Goal: Information Seeking & Learning: Learn about a topic

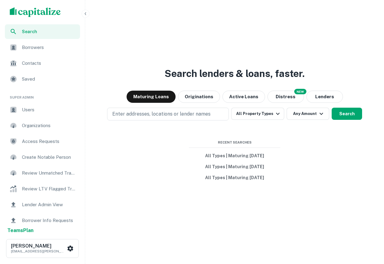
click at [86, 15] on icon "button" at bounding box center [85, 13] width 5 height 5
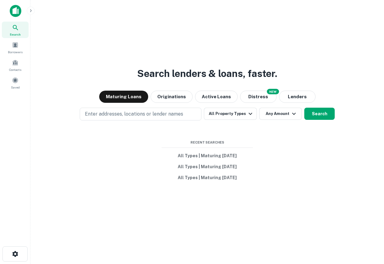
click at [30, 12] on icon "button" at bounding box center [30, 10] width 5 height 5
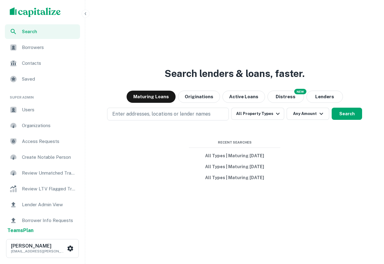
click at [31, 109] on span "Users" at bounding box center [49, 109] width 54 height 7
click at [209, 112] on p "Enter addresses, locations or lender names" at bounding box center [161, 113] width 98 height 7
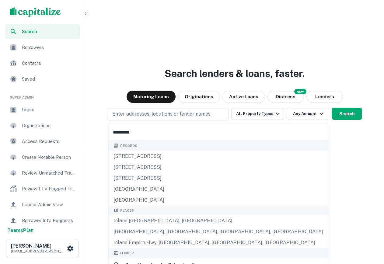
click at [140, 131] on input "*********" at bounding box center [218, 132] width 219 height 17
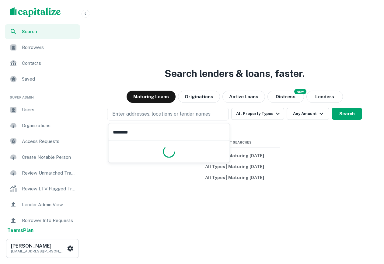
click at [142, 127] on input "********" at bounding box center [169, 132] width 121 height 17
type input "*********"
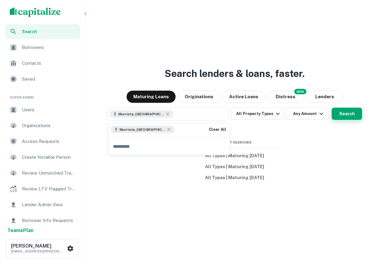
click at [339, 114] on button "Search" at bounding box center [347, 114] width 30 height 12
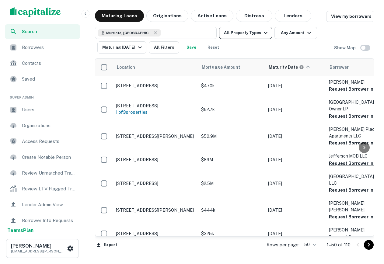
click at [247, 35] on button "All Property Types" at bounding box center [245, 33] width 53 height 12
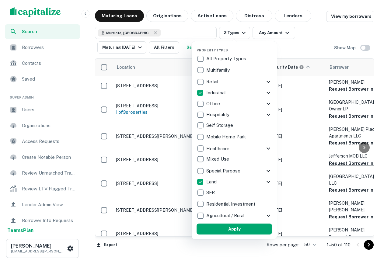
drag, startPoint x: 221, startPoint y: 227, endPoint x: 363, endPoint y: 65, distance: 215.3
click at [221, 227] on button "Apply" at bounding box center [234, 229] width 75 height 11
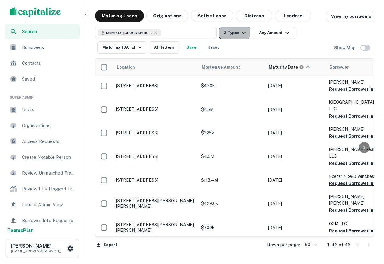
click at [237, 32] on button "2 Types" at bounding box center [234, 33] width 31 height 12
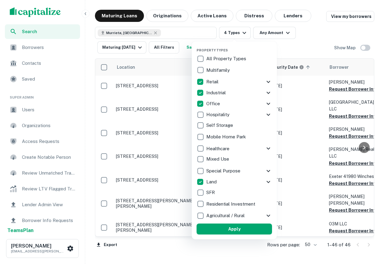
click at [226, 229] on button "Apply" at bounding box center [234, 229] width 75 height 11
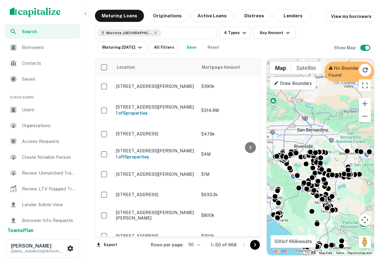
drag, startPoint x: 342, startPoint y: 141, endPoint x: 345, endPoint y: 193, distance: 52.4
click at [345, 193] on div "To activate drag with keyboard, press Alt + Enter. Once in keyboard drag state,…" at bounding box center [320, 157] width 107 height 197
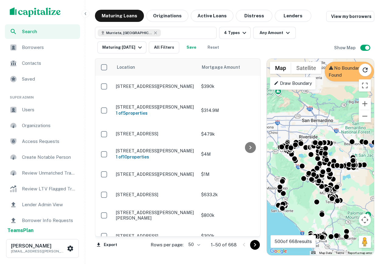
drag, startPoint x: 346, startPoint y: 205, endPoint x: 348, endPoint y: 186, distance: 19.0
click at [348, 186] on div "To activate drag with keyboard, press Alt + Enter. Once in keyboard drag state,…" at bounding box center [320, 157] width 107 height 197
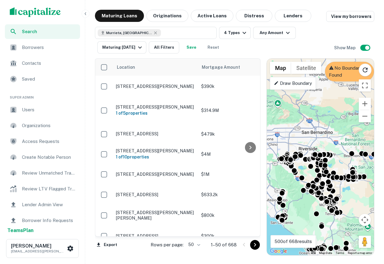
drag, startPoint x: 338, startPoint y: 209, endPoint x: 337, endPoint y: 221, distance: 12.2
click at [337, 221] on div "To activate drag with keyboard, press Alt + Enter. Once in keyboard drag state,…" at bounding box center [320, 157] width 107 height 197
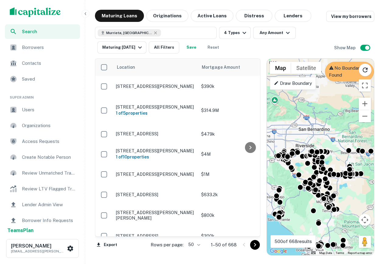
drag, startPoint x: 340, startPoint y: 200, endPoint x: 340, endPoint y: 206, distance: 6.7
click at [340, 207] on div "To activate drag with keyboard, press Alt + Enter. Once in keyboard drag state,…" at bounding box center [320, 157] width 107 height 197
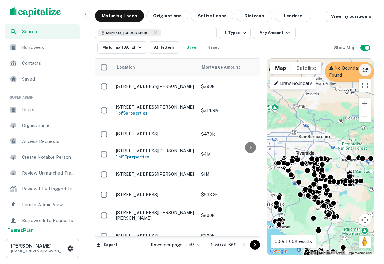
click at [365, 70] on icon "Reload search area" at bounding box center [365, 69] width 7 height 7
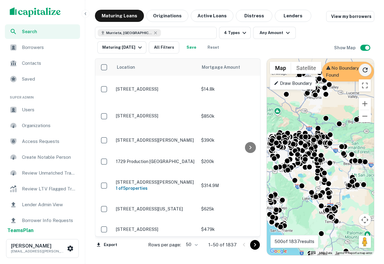
click at [330, 165] on div "To activate drag with keyboard, press Alt + Enter. Once in keyboard drag state,…" at bounding box center [320, 157] width 107 height 197
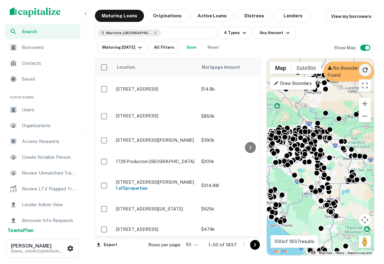
click at [340, 75] on p "No Boundary Found" at bounding box center [349, 72] width 43 height 14
click at [330, 68] on icon at bounding box center [330, 68] width 5 height 4
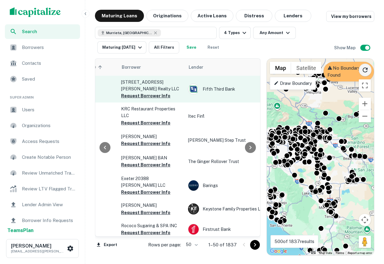
scroll to position [0, 202]
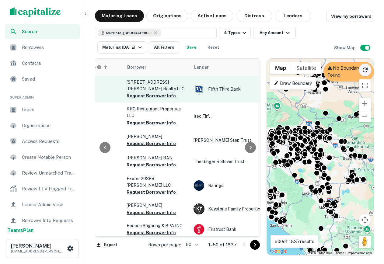
click at [168, 95] on button "Request Borrower Info" at bounding box center [151, 95] width 49 height 7
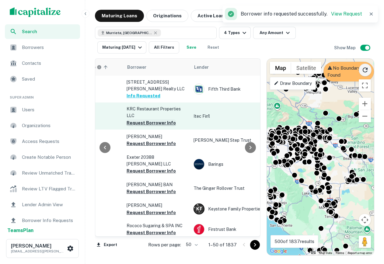
click at [158, 123] on button "Request Borrower Info" at bounding box center [151, 122] width 49 height 7
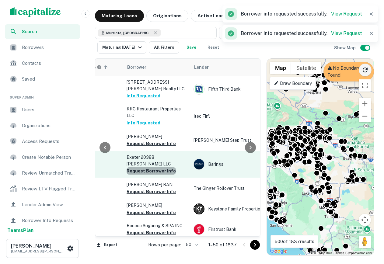
click at [151, 167] on button "Request Borrower Info" at bounding box center [151, 170] width 49 height 7
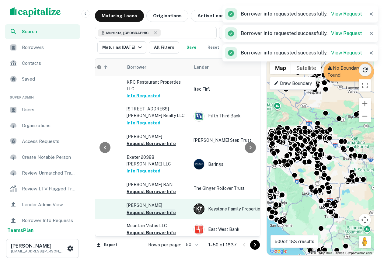
click at [153, 209] on button "Request Borrower Info" at bounding box center [151, 212] width 49 height 7
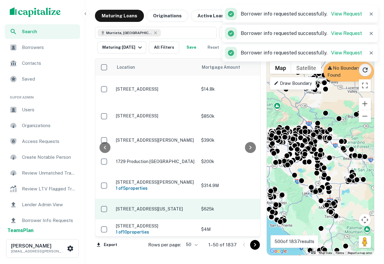
scroll to position [0, 80]
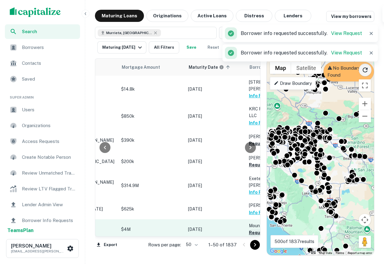
click at [258, 229] on button "Request Borrower Info" at bounding box center [273, 232] width 49 height 7
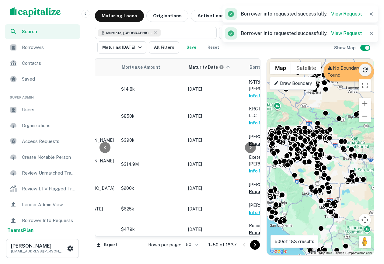
click at [86, 13] on icon "button" at bounding box center [85, 13] width 5 height 5
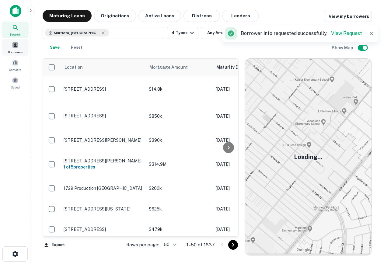
click at [18, 47] on span at bounding box center [15, 45] width 7 height 7
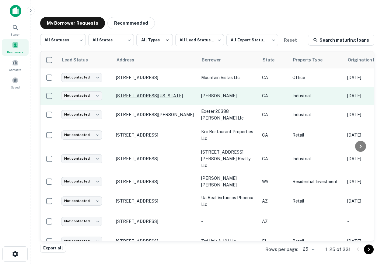
click at [158, 96] on p "[STREET_ADDRESS][US_STATE]" at bounding box center [155, 95] width 79 height 5
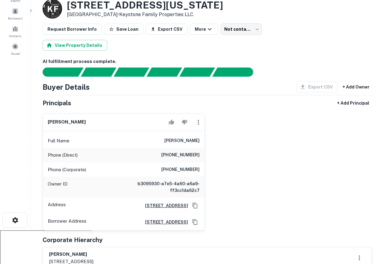
scroll to position [35, 0]
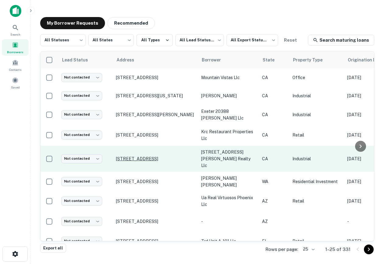
click at [147, 156] on p "5100 Jurupa St Ontario, CA 91761" at bounding box center [155, 158] width 79 height 5
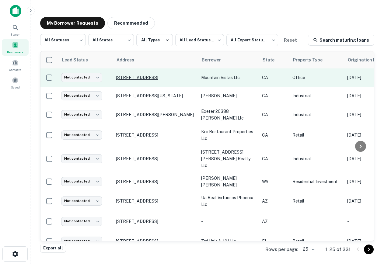
click at [124, 80] on p "3877 Bedford Canyon Rd Corona, CA 92883" at bounding box center [155, 77] width 79 height 5
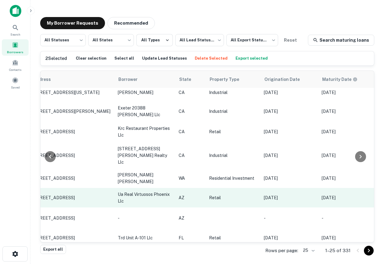
scroll to position [23, 0]
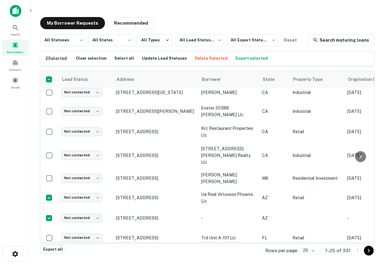
click at [205, 58] on button "Delete Selected" at bounding box center [211, 58] width 36 height 9
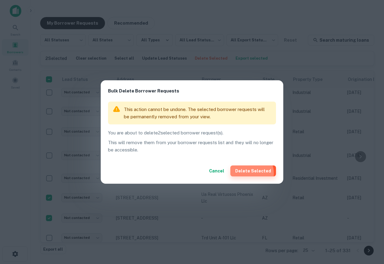
click at [254, 173] on button "Delete Selected" at bounding box center [253, 171] width 46 height 11
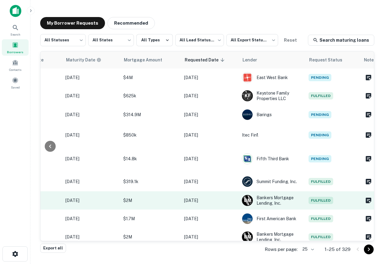
scroll to position [0, 0]
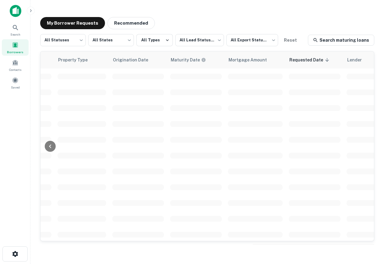
scroll to position [0, 339]
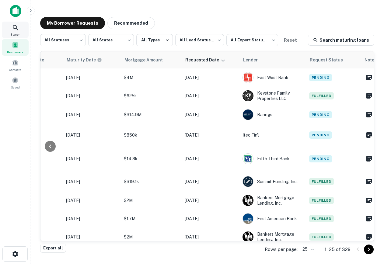
click at [18, 29] on icon at bounding box center [15, 27] width 7 height 7
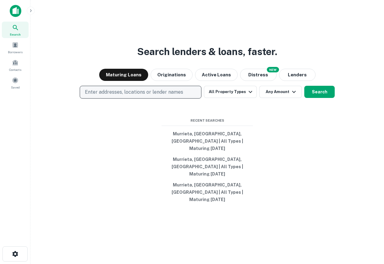
click at [129, 96] on p "Enter addresses, locations or lender names" at bounding box center [134, 92] width 98 height 7
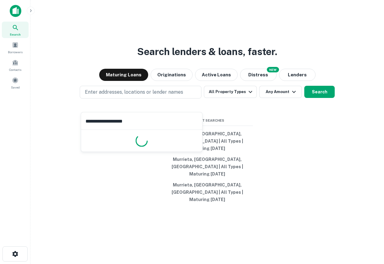
type input "**********"
drag, startPoint x: 139, startPoint y: 123, endPoint x: -2, endPoint y: 122, distance: 140.3
click at [0, 122] on html "**********" at bounding box center [192, 132] width 384 height 264
click at [13, 11] on img at bounding box center [16, 11] width 12 height 12
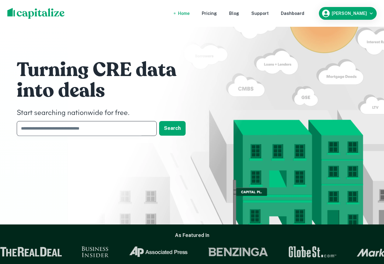
click at [127, 126] on input "text" at bounding box center [85, 128] width 136 height 15
click at [286, 125] on div "Turning CRE data into deals Start searching nationwide for free. ​ Search" at bounding box center [191, 99] width 365 height 198
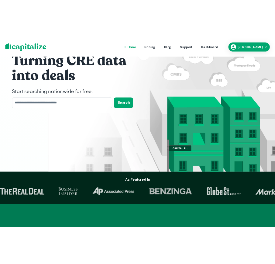
scroll to position [64, 0]
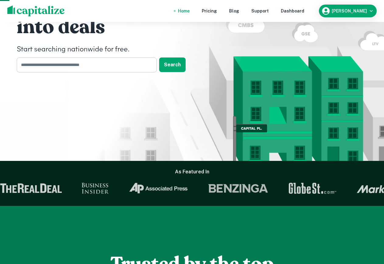
click at [102, 64] on input "text" at bounding box center [85, 65] width 136 height 15
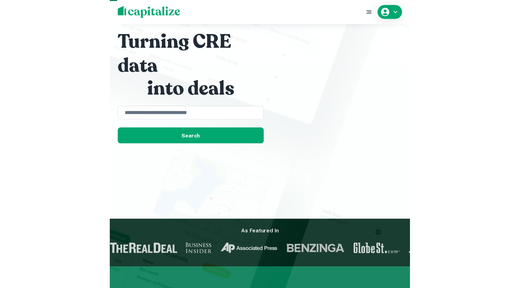
scroll to position [67, 0]
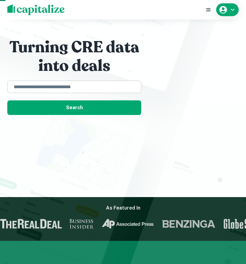
click at [79, 82] on div "​" at bounding box center [74, 87] width 134 height 12
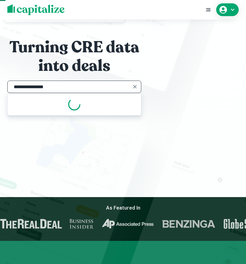
type input "**********"
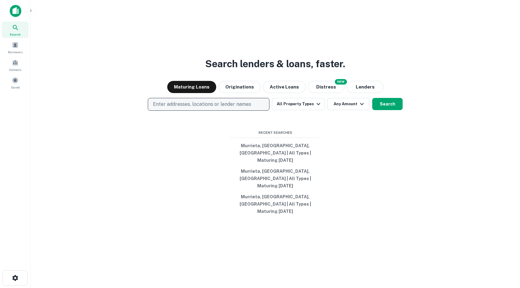
click at [223, 108] on p "Enter addresses, locations or lender names" at bounding box center [202, 104] width 98 height 7
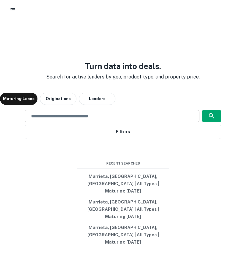
click at [75, 122] on div "​" at bounding box center [112, 116] width 175 height 12
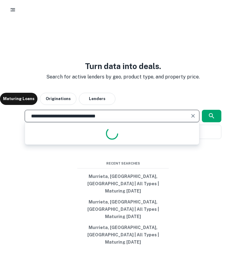
type input "**********"
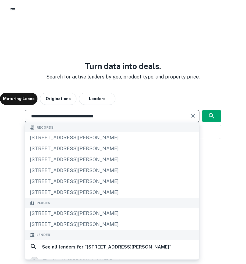
drag, startPoint x: 134, startPoint y: 123, endPoint x: -2, endPoint y: 107, distance: 136.2
click at [0, 107] on html "**********" at bounding box center [123, 132] width 246 height 264
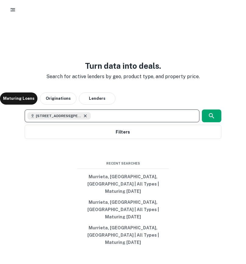
click at [87, 118] on icon at bounding box center [85, 116] width 5 height 5
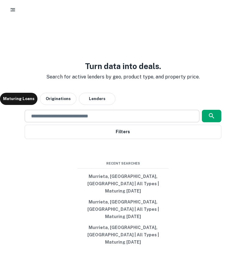
click at [210, 81] on div "Turn data into deals. Search for active lenders by geo, product type, and prope…" at bounding box center [123, 154] width 246 height 264
click at [86, 122] on div "​" at bounding box center [112, 116] width 175 height 12
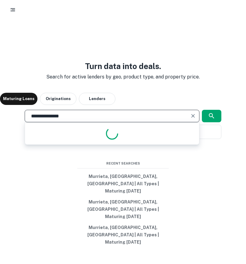
type input "**********"
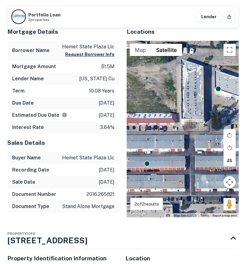
scroll to position [374, 0]
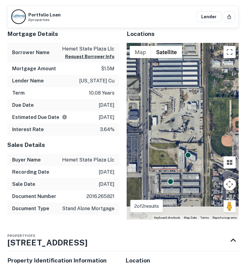
drag, startPoint x: 178, startPoint y: 196, endPoint x: 178, endPoint y: 100, distance: 96.2
click at [178, 100] on div "To activate drag with keyboard, press Alt + Enter. Once in keyboard drag state,…" at bounding box center [183, 131] width 112 height 177
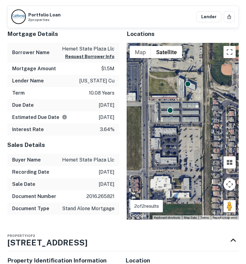
scroll to position [477, 0]
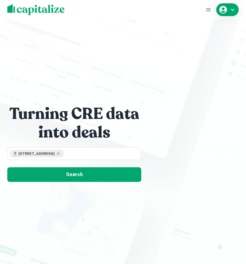
click at [236, 2] on div at bounding box center [123, 9] width 246 height 19
click at [57, 153] on icon at bounding box center [58, 153] width 3 height 3
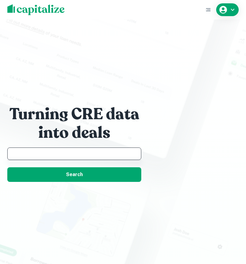
click at [57, 153] on input "text" at bounding box center [74, 153] width 128 height 7
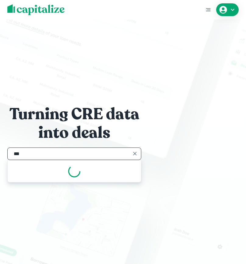
type input "**"
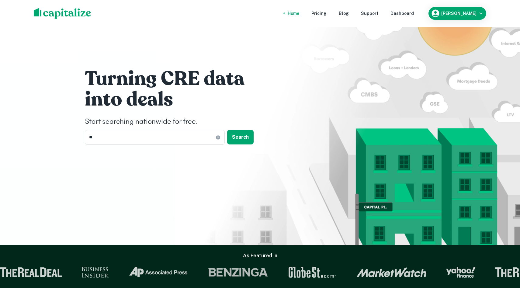
click at [119, 125] on h4 "Start searching nationwide for free." at bounding box center [176, 122] width 183 height 11
click at [119, 135] on input "**" at bounding box center [150, 137] width 131 height 15
type input "*"
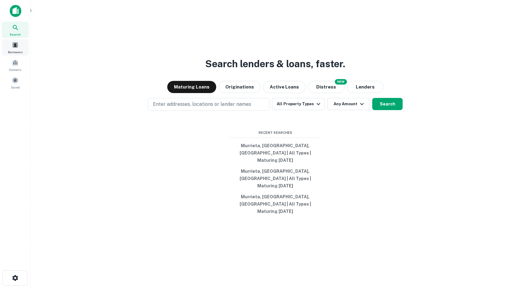
click at [14, 44] on span at bounding box center [15, 45] width 7 height 7
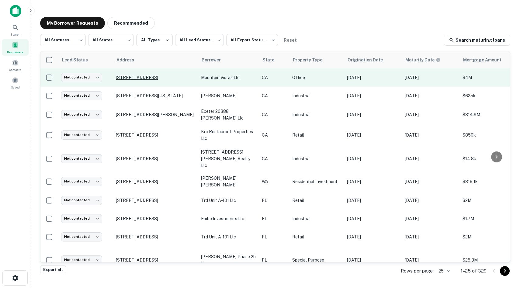
click at [152, 75] on p "[STREET_ADDRESS]" at bounding box center [155, 77] width 79 height 5
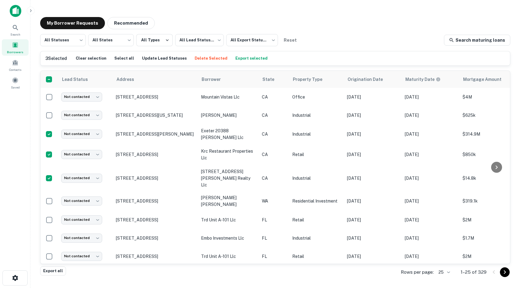
click at [201, 58] on button "Delete Selected" at bounding box center [211, 58] width 36 height 9
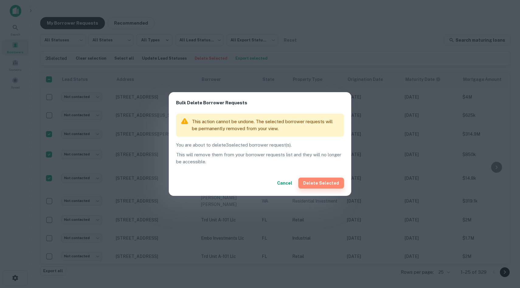
click at [332, 181] on button "Delete Selected" at bounding box center [322, 183] width 46 height 11
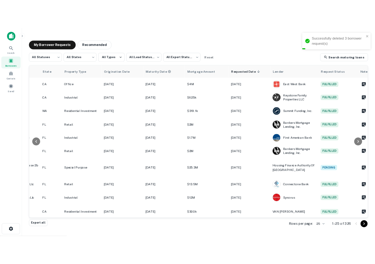
scroll to position [0, 0]
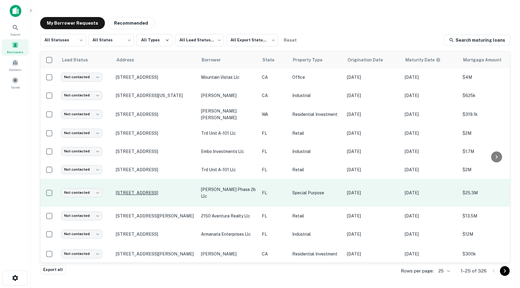
click at [136, 191] on p "600 Sw 4th St Miami, FL 33130" at bounding box center [155, 192] width 79 height 5
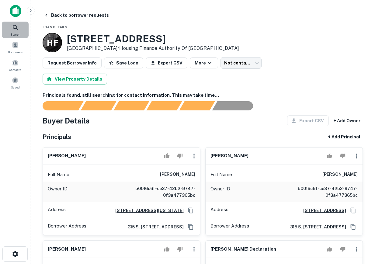
click at [19, 25] on icon at bounding box center [15, 27] width 7 height 7
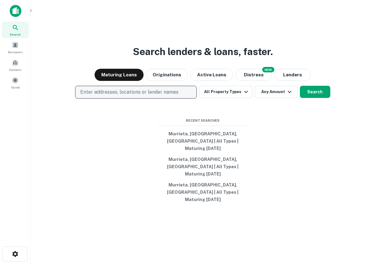
click at [150, 96] on p "Enter addresses, locations or lender names" at bounding box center [129, 92] width 98 height 7
type input "**********"
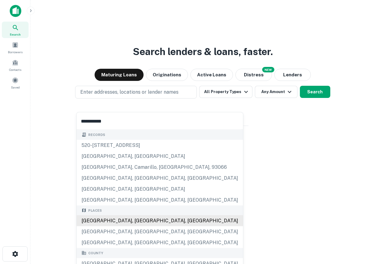
click at [97, 226] on div "Los Angeles, CA, USA" at bounding box center [160, 221] width 166 height 11
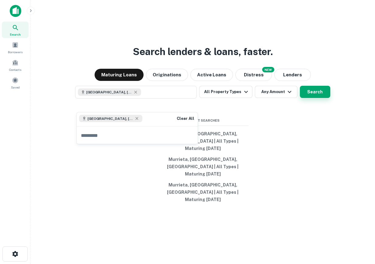
click at [304, 98] on button "Search" at bounding box center [315, 92] width 30 height 12
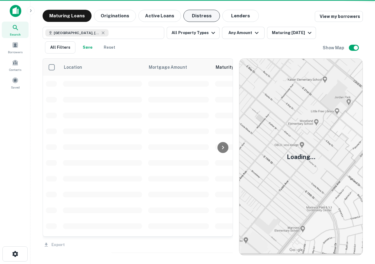
scroll to position [0, 0]
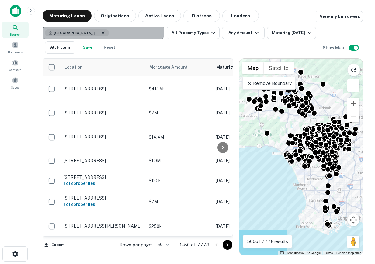
click at [101, 33] on icon "button" at bounding box center [103, 32] width 5 height 5
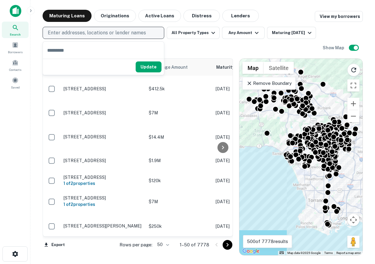
click at [98, 33] on p "Enter addresses, locations or lender names" at bounding box center [97, 32] width 98 height 7
click at [43, 27] on button "Enter addresses, locations or lender names" at bounding box center [104, 33] width 122 height 12
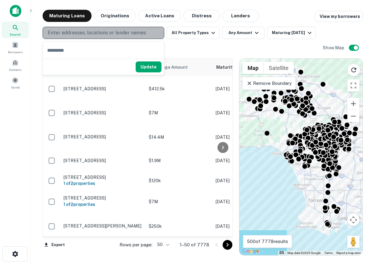
click at [98, 33] on p "Enter addresses, locations or lender names" at bounding box center [97, 32] width 98 height 7
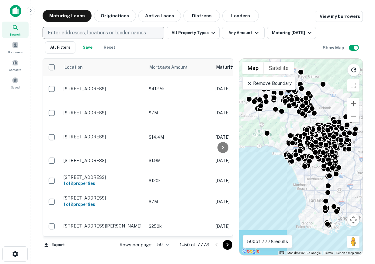
click at [98, 33] on p "Enter addresses, locations or lender names" at bounding box center [97, 32] width 98 height 7
type input "**********"
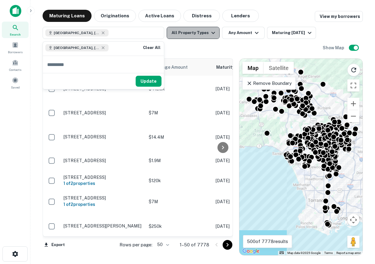
click at [206, 29] on button "All Property Types" at bounding box center [193, 33] width 53 height 12
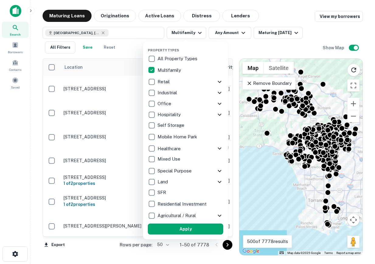
click at [180, 223] on div "Property Types All Property Types Multifamily Retail Storefront Auto Shop Bar S…" at bounding box center [185, 140] width 75 height 188
click at [184, 231] on button "Apply" at bounding box center [185, 229] width 75 height 11
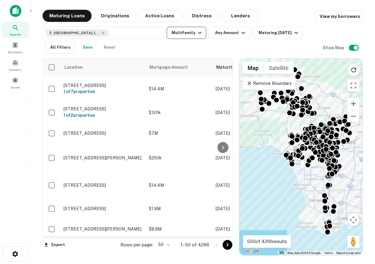
click at [186, 37] on button "Multifamily" at bounding box center [187, 33] width 40 height 12
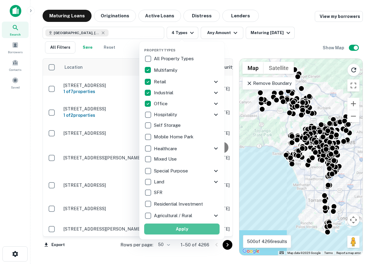
click at [181, 230] on button "Apply" at bounding box center [181, 229] width 75 height 11
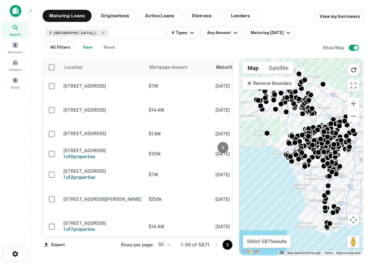
click at [16, 16] on img at bounding box center [16, 11] width 12 height 12
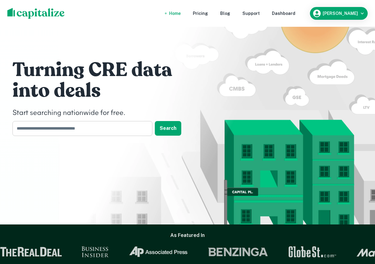
click at [121, 129] on input "text" at bounding box center [80, 128] width 136 height 15
type input "*"
click at [295, 12] on div "Dashboard" at bounding box center [283, 13] width 23 height 7
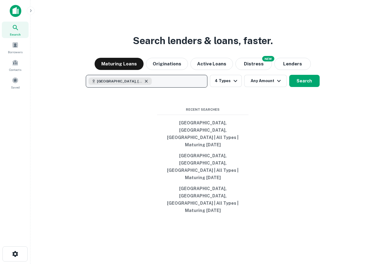
click at [144, 84] on icon "button" at bounding box center [146, 81] width 5 height 5
click at [140, 85] on p "Enter addresses, locations or lender names" at bounding box center [140, 81] width 98 height 7
click at [139, 85] on p "Enter addresses, locations or lender names" at bounding box center [140, 81] width 98 height 7
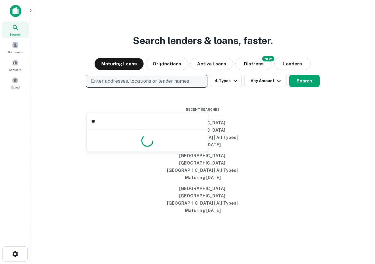
type input "*"
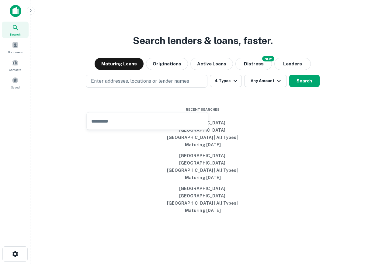
click at [79, 136] on div "Search lenders & loans, faster. Maturing Loans Originations Active Loans NEW Di…" at bounding box center [202, 147] width 335 height 264
click at [17, 48] on div "Borrowers" at bounding box center [15, 47] width 27 height 16
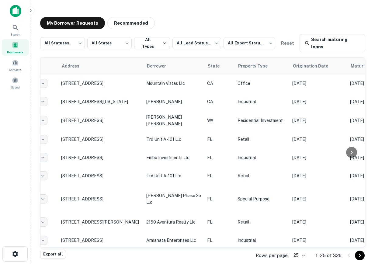
scroll to position [0, 0]
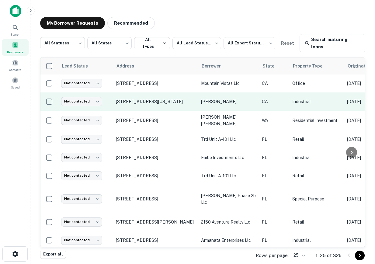
click at [131, 100] on td "[STREET_ADDRESS][US_STATE]" at bounding box center [155, 102] width 85 height 18
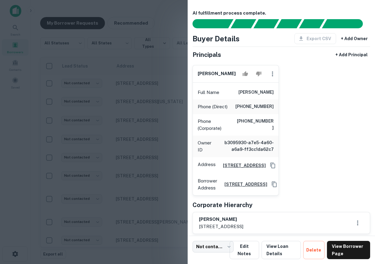
scroll to position [95, 0]
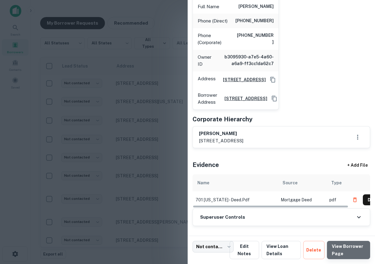
click at [355, 253] on link "View Borrower Page" at bounding box center [348, 250] width 43 height 18
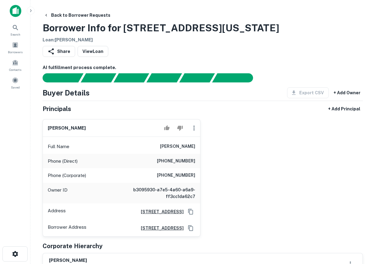
click at [12, 12] on img at bounding box center [16, 11] width 12 height 12
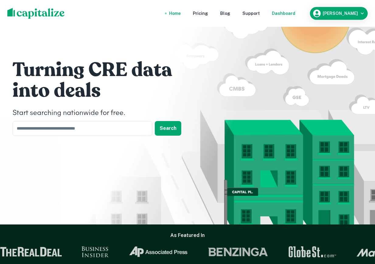
click at [296, 12] on div "Dashboard" at bounding box center [283, 13] width 23 height 7
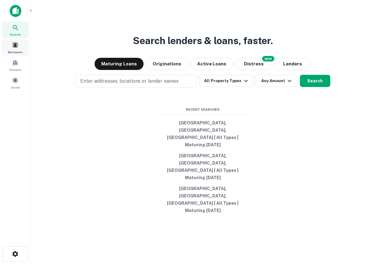
click at [12, 41] on div "Borrowers" at bounding box center [15, 47] width 27 height 16
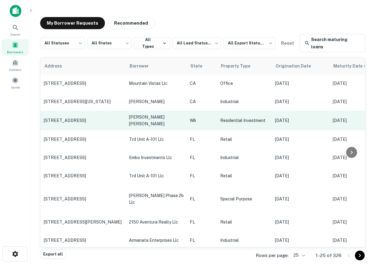
scroll to position [0, 0]
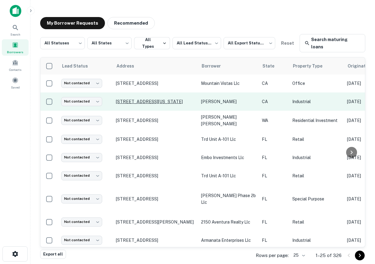
click at [143, 99] on p "[STREET_ADDRESS][US_STATE]" at bounding box center [155, 101] width 79 height 5
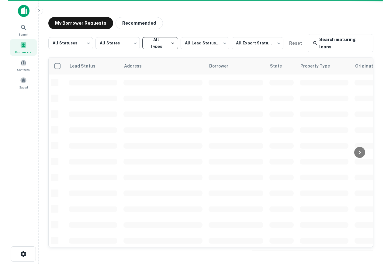
scroll to position [0, 0]
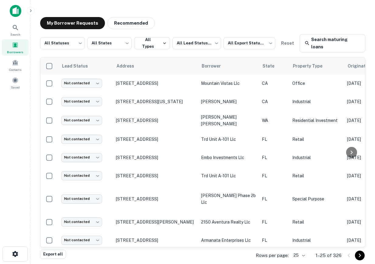
click at [11, 14] on img at bounding box center [16, 11] width 12 height 12
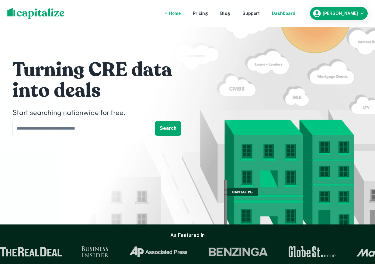
click at [288, 11] on div "Dashboard" at bounding box center [283, 13] width 23 height 7
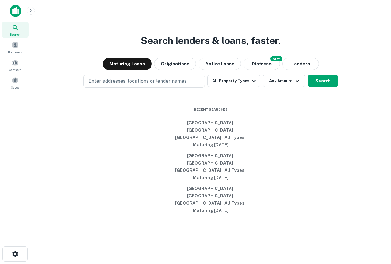
click at [34, 13] on main "Search lenders & loans, faster. Maturing Loans Originations Active Loans NEW Di…" at bounding box center [210, 132] width 361 height 264
click at [32, 11] on icon "button" at bounding box center [30, 10] width 5 height 5
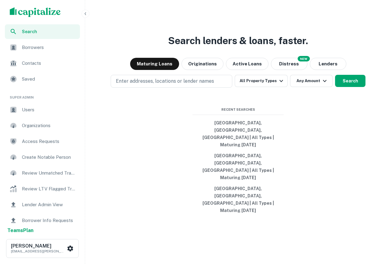
click at [40, 103] on div "Users" at bounding box center [42, 110] width 75 height 15
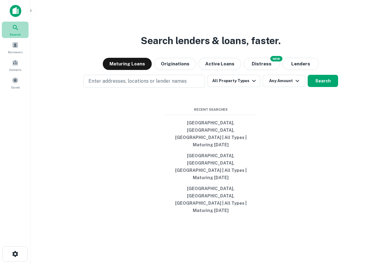
click at [16, 24] on icon at bounding box center [15, 27] width 7 height 7
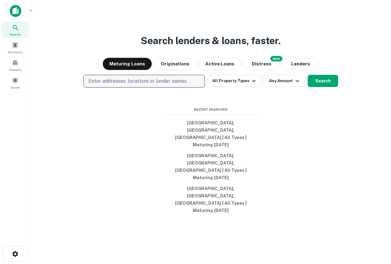
click at [117, 85] on p "Enter addresses, locations or lender names" at bounding box center [138, 81] width 98 height 7
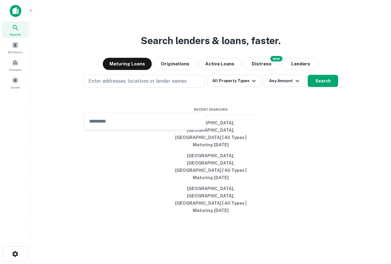
click at [124, 79] on div "Search lenders & loans, faster. Maturing Loans Originations Active Loans NEW Di…" at bounding box center [210, 147] width 351 height 264
click at [107, 63] on div "Search lenders & loans, faster. Maturing Loans Originations Active Loans NEW Di…" at bounding box center [210, 147] width 351 height 264
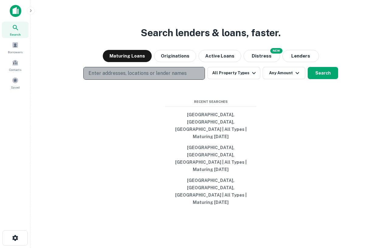
click at [152, 77] on p "Enter addresses, locations or lender names" at bounding box center [138, 73] width 98 height 7
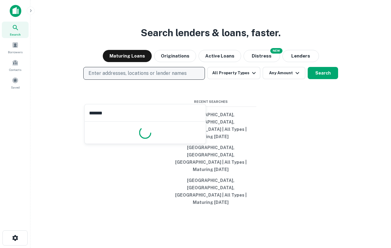
type input "********"
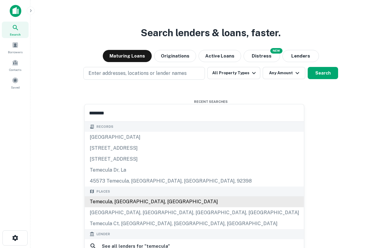
click at [109, 200] on div "Temecula, CA, USA" at bounding box center [194, 201] width 219 height 11
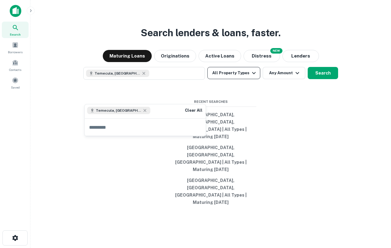
click at [240, 79] on button "All Property Types" at bounding box center [234, 73] width 53 height 12
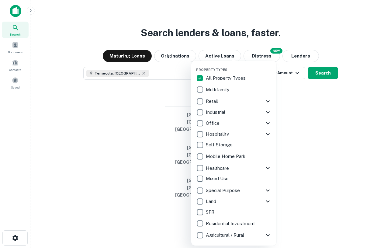
click at [348, 136] on div at bounding box center [195, 124] width 391 height 248
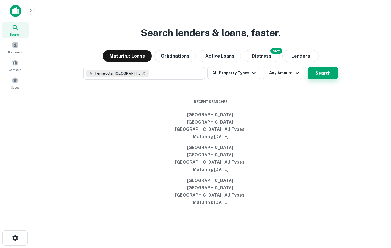
click at [327, 79] on button "Search" at bounding box center [323, 73] width 30 height 12
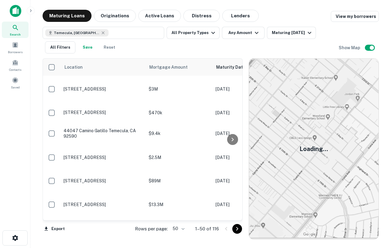
scroll to position [0, 0]
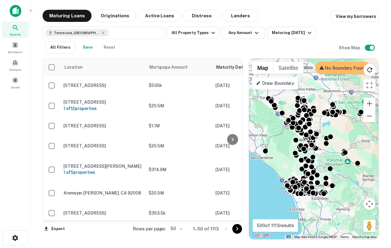
drag, startPoint x: 324, startPoint y: 151, endPoint x: 319, endPoint y: 150, distance: 4.6
click at [319, 150] on div "To activate drag with keyboard, press Alt + Enter. Once in keyboard drag state,…" at bounding box center [314, 149] width 130 height 181
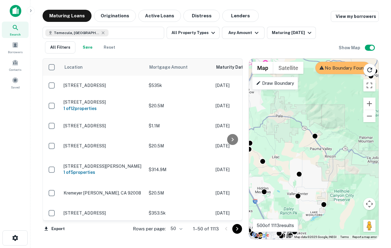
drag, startPoint x: 321, startPoint y: 170, endPoint x: 359, endPoint y: 187, distance: 42.4
click at [359, 187] on div "To activate drag with keyboard, press Alt + Enter. Once in keyboard drag state,…" at bounding box center [314, 149] width 130 height 181
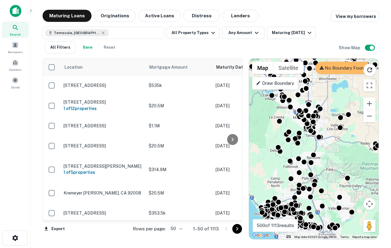
drag, startPoint x: 330, startPoint y: 139, endPoint x: 332, endPoint y: 163, distance: 23.2
click at [332, 163] on div "To activate drag with keyboard, press Alt + Enter. Once in keyboard drag state,…" at bounding box center [314, 149] width 130 height 181
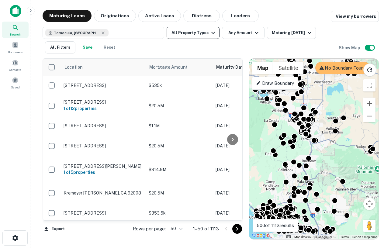
click at [212, 33] on icon "button" at bounding box center [214, 33] width 4 height 2
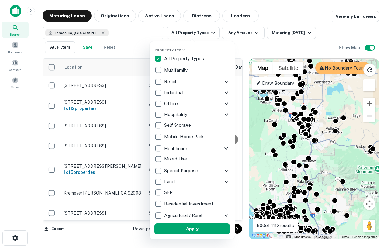
click at [227, 92] on icon at bounding box center [226, 92] width 7 height 7
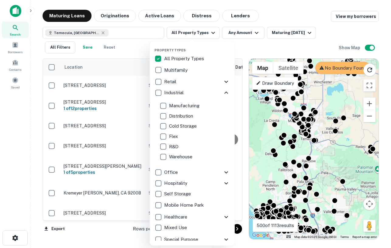
click at [223, 93] on icon at bounding box center [226, 92] width 7 height 7
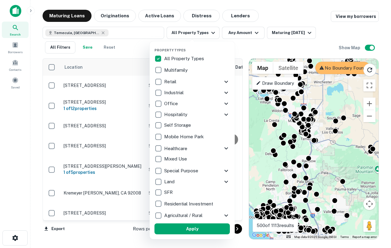
click at [242, 48] on div at bounding box center [195, 124] width 391 height 248
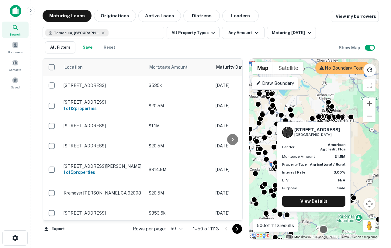
drag, startPoint x: 344, startPoint y: 181, endPoint x: 328, endPoint y: 232, distance: 53.0
click at [328, 232] on div at bounding box center [324, 230] width 9 height 9
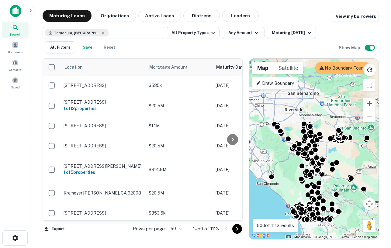
drag, startPoint x: 338, startPoint y: 177, endPoint x: 342, endPoint y: 158, distance: 18.5
click at [342, 158] on div "To activate drag with keyboard, press Alt + Enter. Once in keyboard drag state,…" at bounding box center [314, 149] width 130 height 181
click at [325, 151] on div "To activate drag with keyboard, press Alt + Enter. Once in keyboard drag state,…" at bounding box center [314, 149] width 130 height 181
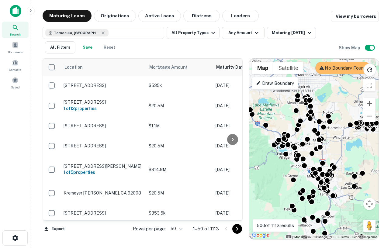
drag, startPoint x: 326, startPoint y: 151, endPoint x: 340, endPoint y: 146, distance: 15.1
click at [340, 146] on div "To activate drag with keyboard, press Alt + Enter. Once in keyboard drag state,…" at bounding box center [314, 149] width 130 height 181
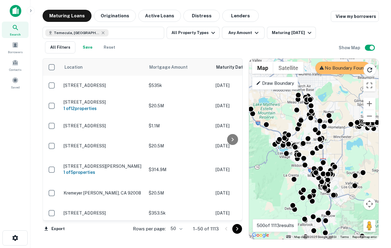
click at [335, 154] on div "To activate drag with keyboard, press Alt + Enter. Once in keyboard drag state,…" at bounding box center [314, 149] width 130 height 181
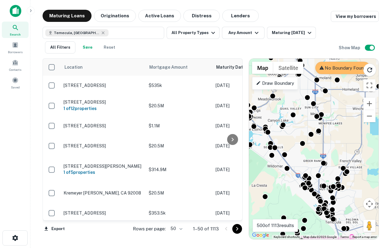
drag, startPoint x: 336, startPoint y: 156, endPoint x: 347, endPoint y: 144, distance: 15.9
click at [347, 144] on div "To activate drag with keyboard, press Alt + Enter. Once in keyboard drag state,…" at bounding box center [314, 149] width 130 height 181
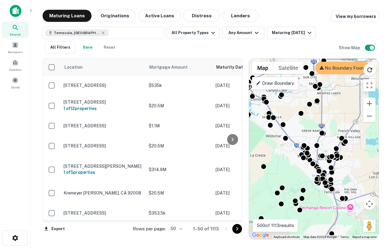
drag, startPoint x: 342, startPoint y: 156, endPoint x: 341, endPoint y: 125, distance: 31.0
click at [342, 125] on div "To activate drag with keyboard, press Alt + Enter. Once in keyboard drag state,…" at bounding box center [314, 149] width 130 height 181
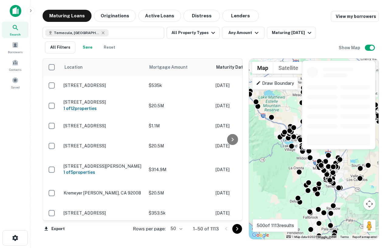
drag, startPoint x: 340, startPoint y: 123, endPoint x: 336, endPoint y: 151, distance: 28.8
click at [337, 152] on body "Search Borrowers Contacts Saved Maturing Loans Originations Active Loans Distre…" at bounding box center [195, 124] width 391 height 248
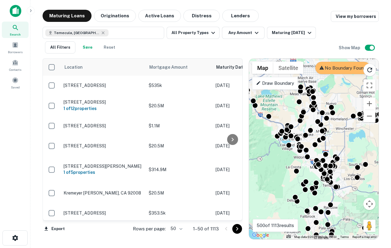
drag, startPoint x: 348, startPoint y: 171, endPoint x: 345, endPoint y: 173, distance: 3.3
click at [345, 173] on div "To activate drag with keyboard, press Alt + Enter. Once in keyboard drag state,…" at bounding box center [314, 149] width 130 height 181
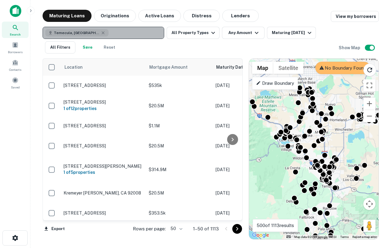
click at [99, 32] on button "Temecula, CA, USA" at bounding box center [104, 33] width 122 height 12
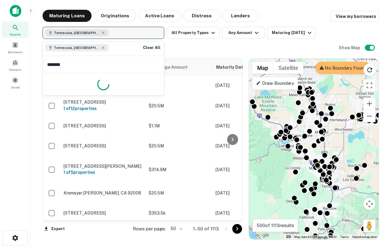
type input "********"
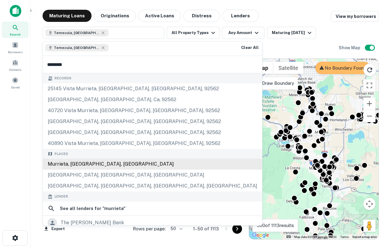
click at [92, 160] on body "Search Borrowers Contacts Saved Maturing Loans Originations Active Loans Distre…" at bounding box center [195, 124] width 391 height 248
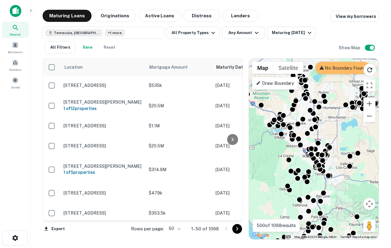
drag, startPoint x: 311, startPoint y: 118, endPoint x: 325, endPoint y: 131, distance: 19.8
click at [326, 131] on div "To activate drag with keyboard, press Alt + Enter. Once in keyboard drag state,…" at bounding box center [314, 149] width 130 height 181
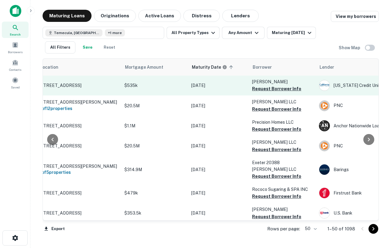
scroll to position [0, 46]
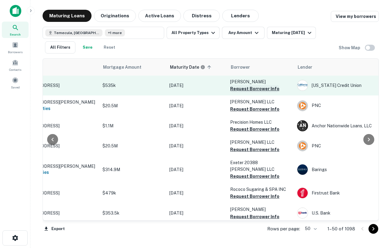
click at [249, 90] on button "Request Borrower Info" at bounding box center [254, 88] width 49 height 7
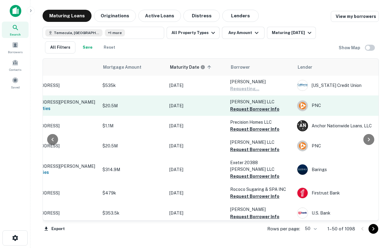
click at [250, 110] on button "Request Borrower Info" at bounding box center [254, 109] width 49 height 7
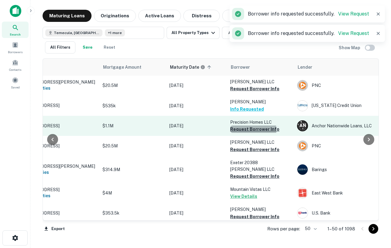
click at [252, 130] on button "Request Borrower Info" at bounding box center [254, 129] width 49 height 7
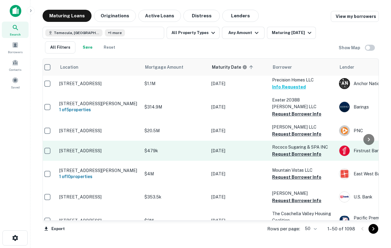
scroll to position [43, 3]
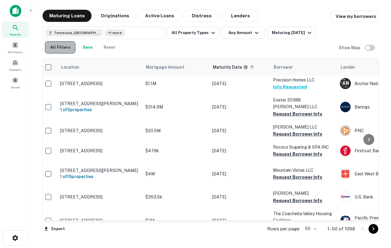
click at [47, 46] on button "All Filters" at bounding box center [60, 47] width 30 height 12
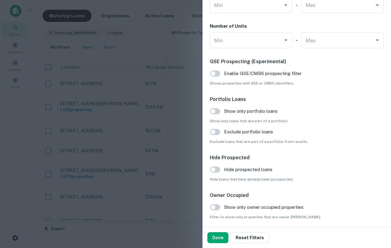
scroll to position [608, 0]
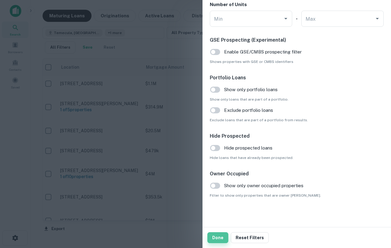
click at [222, 234] on button "Done" at bounding box center [218, 238] width 21 height 11
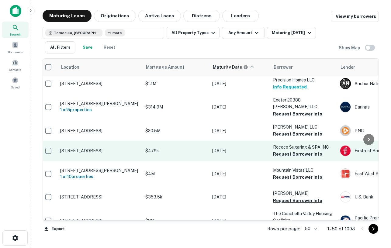
scroll to position [0, 3]
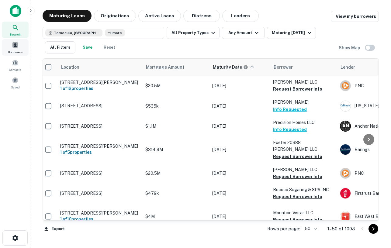
click at [22, 44] on div "Borrowers" at bounding box center [15, 47] width 27 height 16
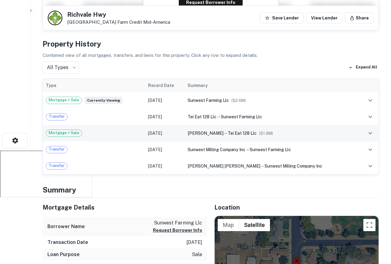
scroll to position [114, 0]
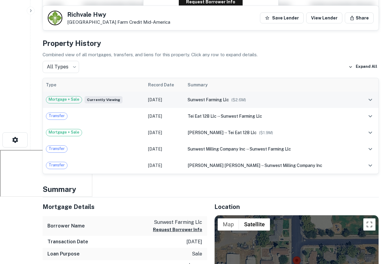
click at [272, 94] on td "sunwest farming llc ($ 2.6M )" at bounding box center [272, 100] width 174 height 16
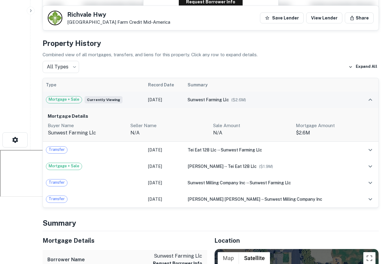
click at [272, 102] on div "sunwest farming llc ($ 2.6M )" at bounding box center [272, 99] width 168 height 7
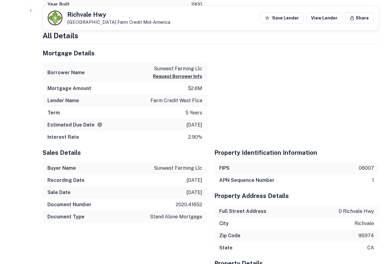
scroll to position [494, 0]
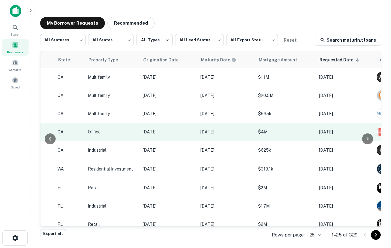
scroll to position [0, 0]
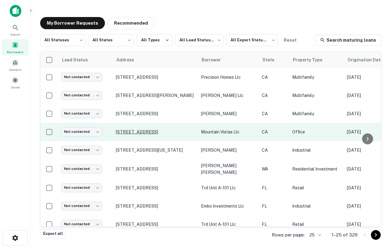
click at [169, 134] on p "[STREET_ADDRESS]" at bounding box center [155, 131] width 79 height 5
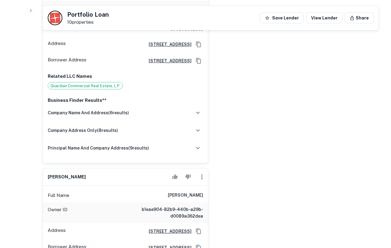
scroll to position [591, 0]
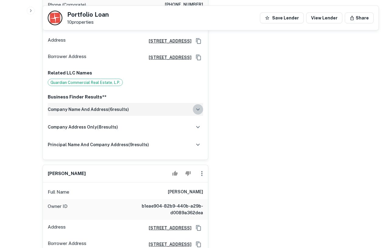
click at [199, 110] on icon "button" at bounding box center [198, 109] width 4 height 2
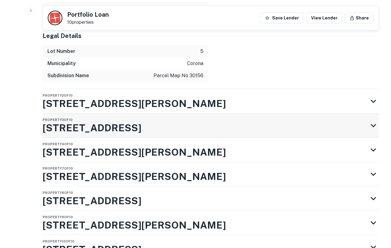
scroll to position [1872, 0]
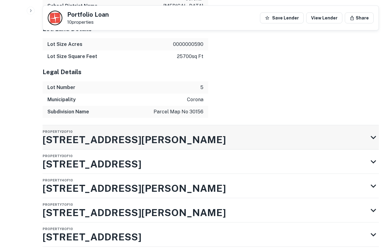
click at [191, 146] on div "Property 2 of 10 [STREET_ADDRESS][PERSON_NAME]" at bounding box center [206, 137] width 326 height 24
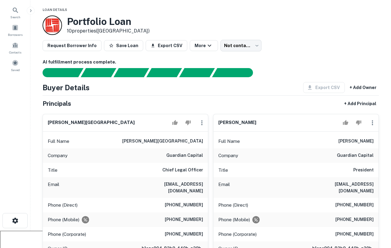
scroll to position [0, 0]
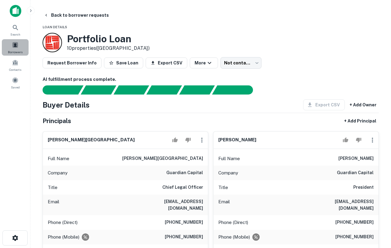
click at [12, 45] on span at bounding box center [15, 45] width 7 height 7
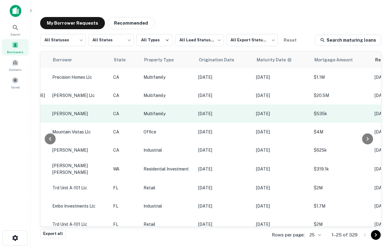
scroll to position [0, 0]
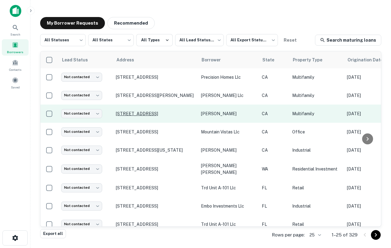
click at [163, 115] on p "[STREET_ADDRESS]" at bounding box center [155, 113] width 79 height 5
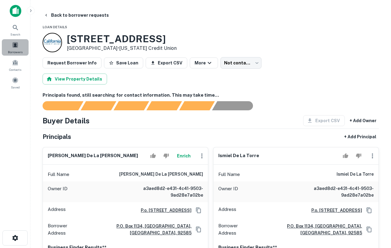
click at [21, 52] on span "Borrowers" at bounding box center [15, 52] width 15 height 5
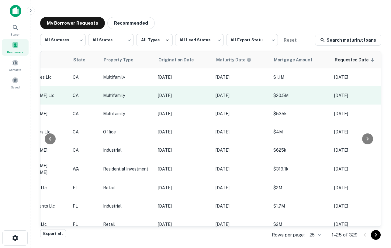
scroll to position [0, 0]
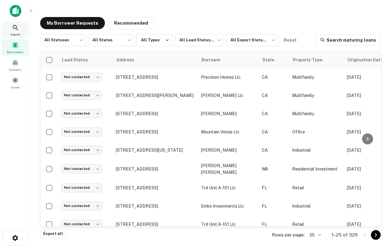
click at [20, 36] on span "Search" at bounding box center [15, 34] width 10 height 5
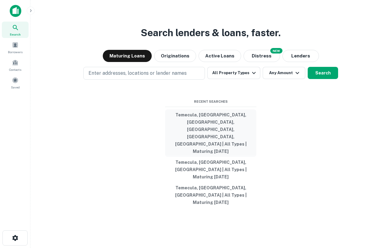
click at [210, 142] on button "Temecula, [GEOGRAPHIC_DATA], [GEOGRAPHIC_DATA], [GEOGRAPHIC_DATA], [GEOGRAPHIC_…" at bounding box center [210, 133] width 91 height 47
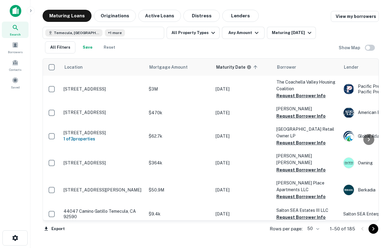
scroll to position [0, 0]
click at [233, 16] on button "Lenders" at bounding box center [241, 16] width 37 height 12
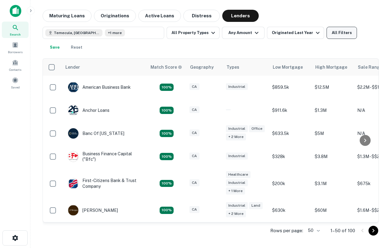
click at [332, 37] on button "All Filters" at bounding box center [342, 33] width 30 height 12
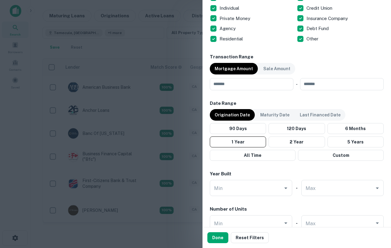
scroll to position [403, 0]
click at [217, 235] on button "Done" at bounding box center [218, 238] width 21 height 11
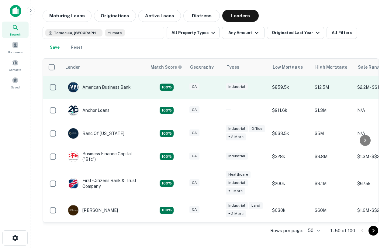
click at [90, 88] on div "American Business Bank" at bounding box center [99, 87] width 63 height 11
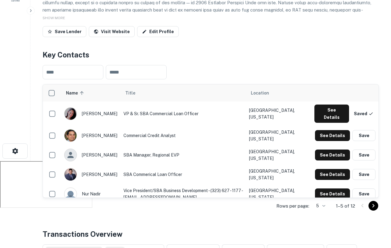
scroll to position [89, 0]
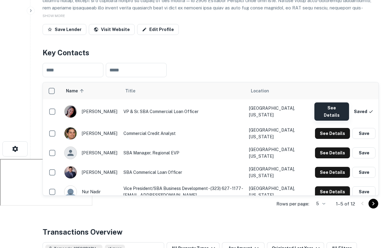
click at [335, 106] on button "See Details" at bounding box center [332, 112] width 35 height 18
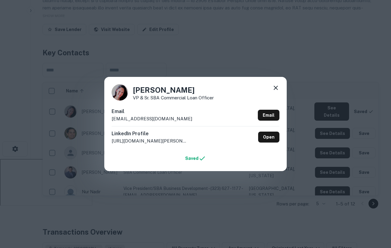
click at [275, 89] on icon at bounding box center [276, 88] width 4 height 4
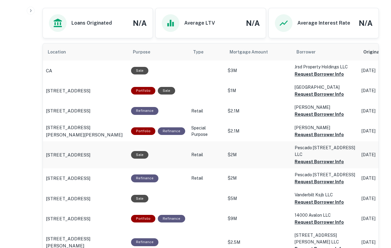
scroll to position [311, 0]
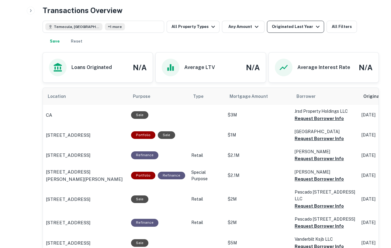
click at [294, 31] on button "Originated Last Year" at bounding box center [295, 27] width 57 height 12
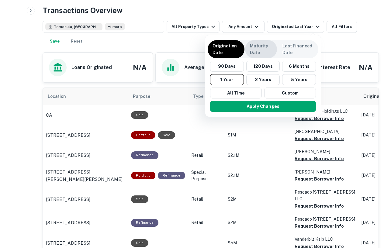
click at [261, 48] on p "Maturity Date" at bounding box center [261, 49] width 22 height 13
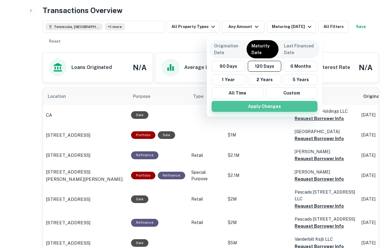
click at [262, 106] on button "Apply Changes" at bounding box center [265, 106] width 106 height 11
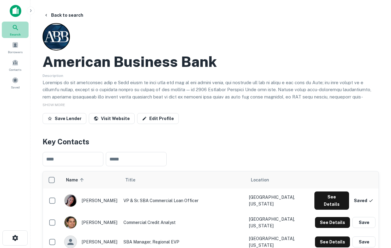
click at [13, 31] on div "Search" at bounding box center [15, 30] width 27 height 16
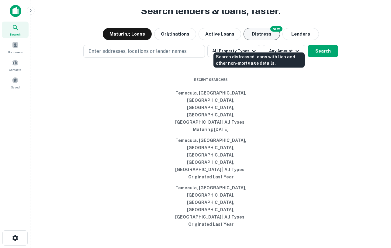
click at [269, 40] on button "Distress" at bounding box center [262, 34] width 37 height 12
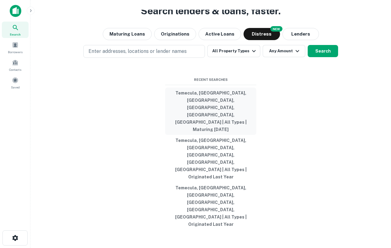
click at [209, 135] on button "Temecula, [GEOGRAPHIC_DATA], [GEOGRAPHIC_DATA], [GEOGRAPHIC_DATA], [GEOGRAPHIC_…" at bounding box center [210, 111] width 91 height 47
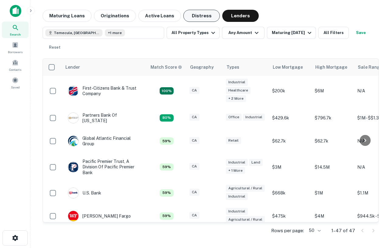
click at [195, 18] on button "Distress" at bounding box center [202, 16] width 37 height 12
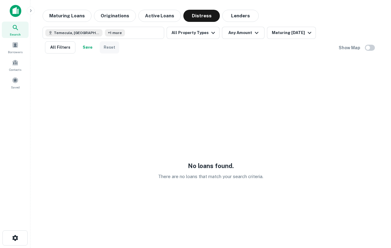
click at [106, 47] on button "Reset" at bounding box center [109, 47] width 19 height 12
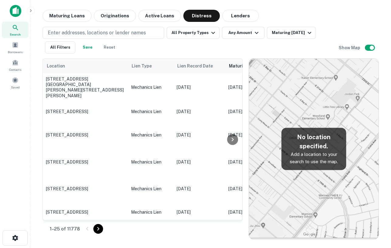
scroll to position [0, 0]
click at [97, 33] on p "Enter addresses, locations or lender names" at bounding box center [97, 32] width 98 height 7
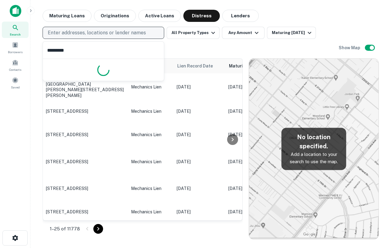
type input "**********"
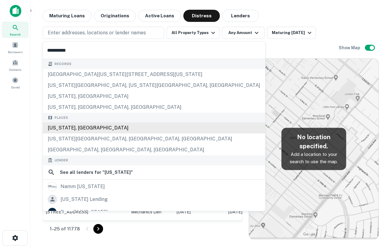
click at [79, 130] on div "California, USA" at bounding box center [154, 128] width 223 height 11
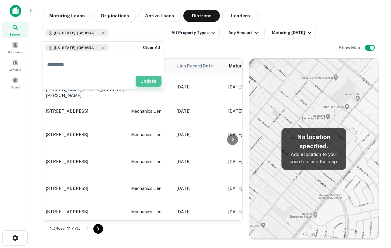
click at [140, 82] on button "Update" at bounding box center [149, 81] width 26 height 11
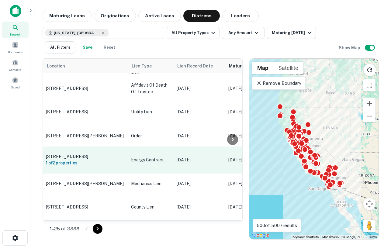
scroll to position [217, 0]
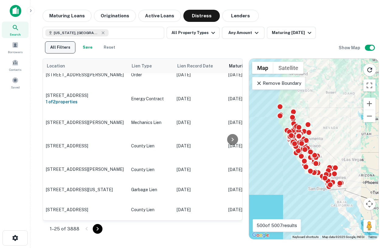
click at [68, 47] on button "All Filters" at bounding box center [60, 47] width 30 height 12
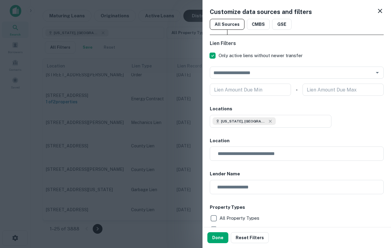
click at [382, 12] on icon at bounding box center [380, 11] width 4 height 4
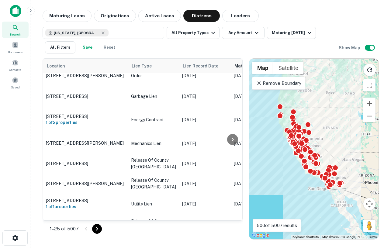
click at [69, 54] on div "Location Lien Type Lien Record Date Maturity Date sorted ascending Mortgage Amo…" at bounding box center [211, 147] width 337 height 186
click at [63, 48] on button "All Filters" at bounding box center [60, 47] width 30 height 12
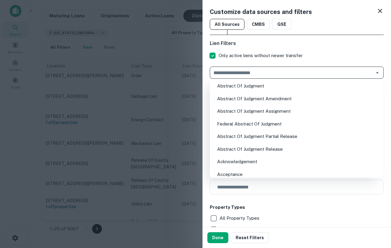
click at [240, 75] on input "text" at bounding box center [292, 72] width 160 height 9
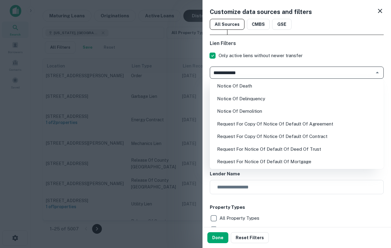
type input "**********"
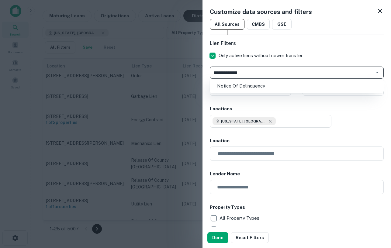
click at [247, 84] on li "Notice Of Delinquency" at bounding box center [296, 86] width 169 height 11
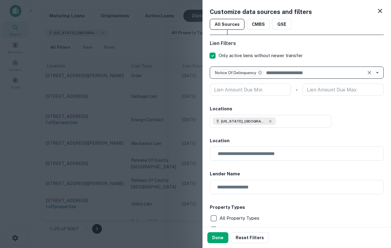
click at [212, 238] on button "Done" at bounding box center [218, 238] width 21 height 11
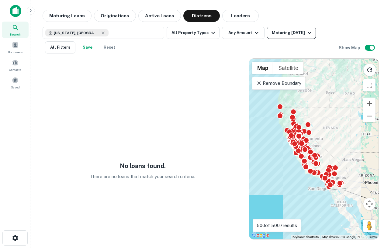
click at [286, 31] on div "Maturing [DATE]" at bounding box center [292, 32] width 41 height 7
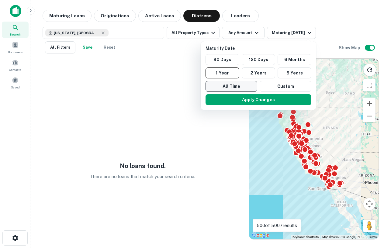
click at [239, 83] on button "All Time" at bounding box center [232, 86] width 52 height 11
click at [251, 93] on div "Apply Changes" at bounding box center [259, 100] width 111 height 16
click at [260, 100] on button "Apply Changes" at bounding box center [259, 99] width 106 height 11
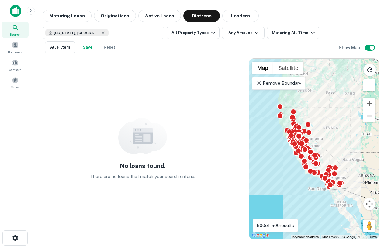
click at [286, 81] on p "Remove Boundary" at bounding box center [278, 83] width 45 height 7
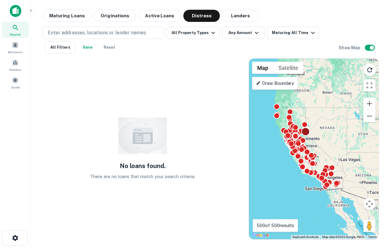
drag, startPoint x: 307, startPoint y: 134, endPoint x: 282, endPoint y: 134, distance: 24.4
click at [302, 134] on div at bounding box center [306, 132] width 9 height 9
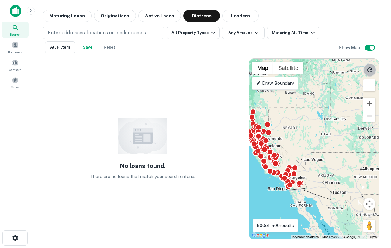
drag, startPoint x: 366, startPoint y: 73, endPoint x: 352, endPoint y: 93, distance: 24.7
click at [367, 73] on icon "Reload search area" at bounding box center [369, 69] width 7 height 7
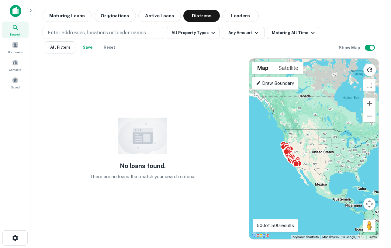
drag, startPoint x: 321, startPoint y: 151, endPoint x: 310, endPoint y: 152, distance: 10.8
click at [310, 152] on div "To activate drag with keyboard, press Alt + Enter. Once in keyboard drag state,…" at bounding box center [314, 149] width 130 height 181
click at [367, 72] on icon "Reload search area" at bounding box center [369, 69] width 7 height 7
click at [106, 45] on button "Reset" at bounding box center [109, 47] width 19 height 12
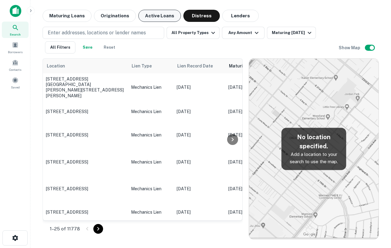
click at [159, 13] on button "Active Loans" at bounding box center [159, 16] width 43 height 12
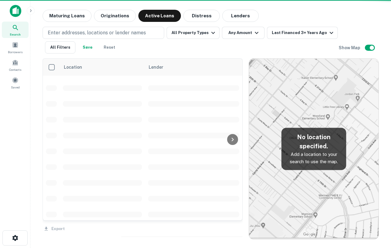
scroll to position [217, 0]
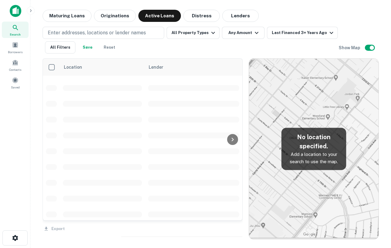
click at [87, 22] on div "Enter addresses, locations or lender names All Property Types Any Amount Last F…" at bounding box center [211, 38] width 337 height 32
click at [77, 17] on button "Maturing Loans" at bounding box center [67, 16] width 49 height 12
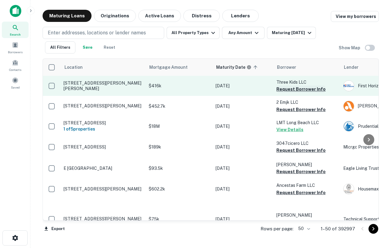
click at [303, 90] on button "Request Borrower Info" at bounding box center [301, 89] width 49 height 7
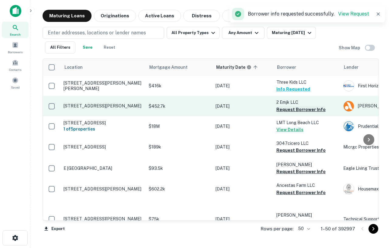
click at [306, 112] on button "Request Borrower Info" at bounding box center [301, 109] width 49 height 7
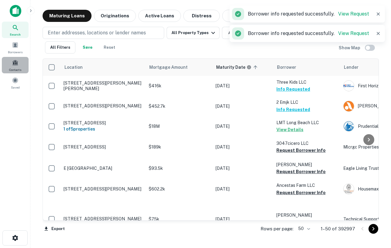
click at [22, 57] on div "Contacts" at bounding box center [15, 65] width 27 height 16
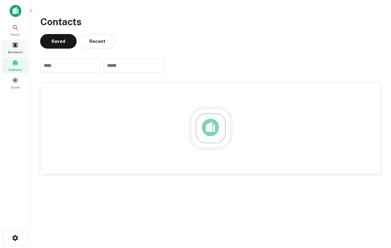
click at [17, 47] on span at bounding box center [15, 45] width 7 height 7
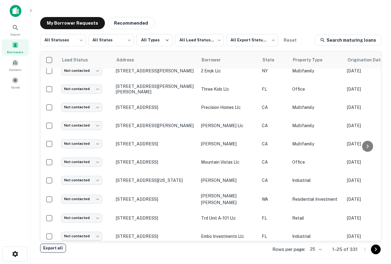
scroll to position [7, 0]
click at [22, 27] on div "Search" at bounding box center [15, 30] width 27 height 16
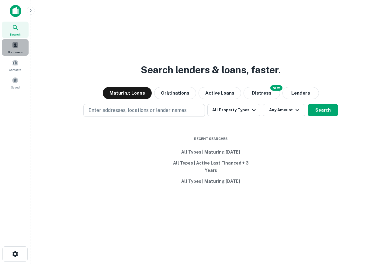
click at [9, 54] on span "Borrowers" at bounding box center [15, 52] width 15 height 5
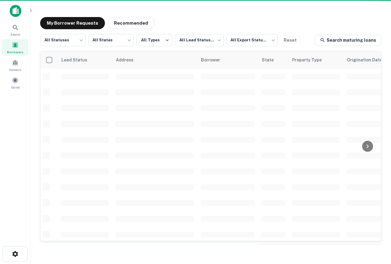
scroll to position [7, 0]
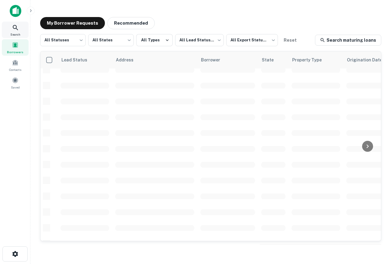
click at [10, 33] on div "Search" at bounding box center [15, 30] width 27 height 16
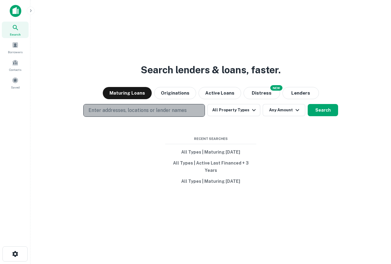
click at [154, 114] on p "Enter addresses, locations or lender names" at bounding box center [138, 110] width 98 height 7
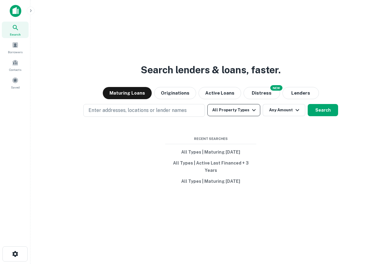
click at [240, 116] on button "All Property Types" at bounding box center [234, 110] width 53 height 12
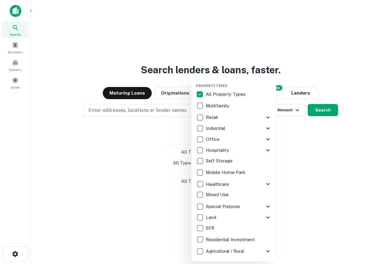
click at [195, 251] on div "Property Types All Property Types Multifamily Retail Storefront Auto Shop Bar S…" at bounding box center [233, 169] width 85 height 185
click at [312, 114] on div at bounding box center [195, 132] width 391 height 264
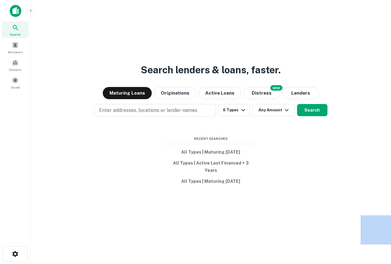
click at [312, 114] on div "Property Types All Property Types Multifamily Retail Storefront Auto Shop Bar S…" at bounding box center [195, 132] width 391 height 264
click at [195, 124] on div "Search lenders & loans, faster. Maturing Loans Originations Active Loans NEW Di…" at bounding box center [210, 147] width 351 height 264
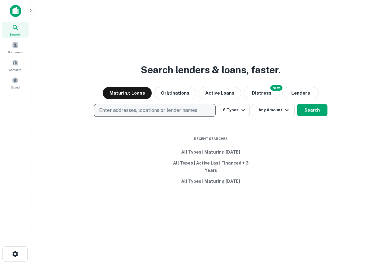
click at [188, 112] on p "Enter addresses, locations or lender names" at bounding box center [148, 110] width 98 height 7
type input "**********"
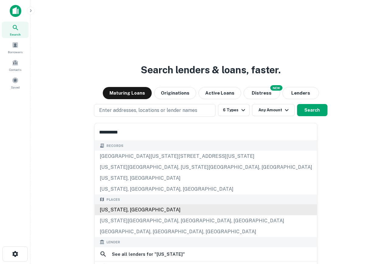
click at [125, 213] on div "[US_STATE], [GEOGRAPHIC_DATA]" at bounding box center [206, 210] width 223 height 11
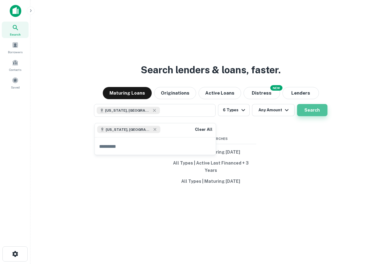
click at [308, 110] on button "Search" at bounding box center [312, 110] width 30 height 12
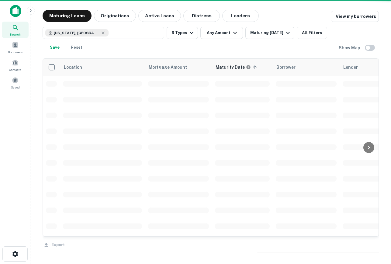
scroll to position [7, 0]
